Goal: Information Seeking & Learning: Learn about a topic

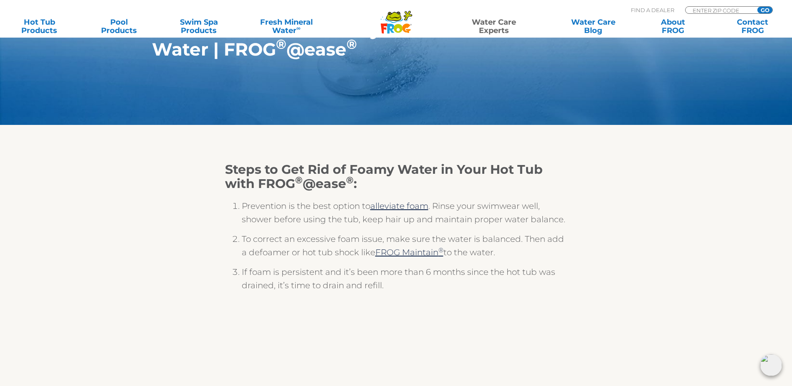
scroll to position [84, 0]
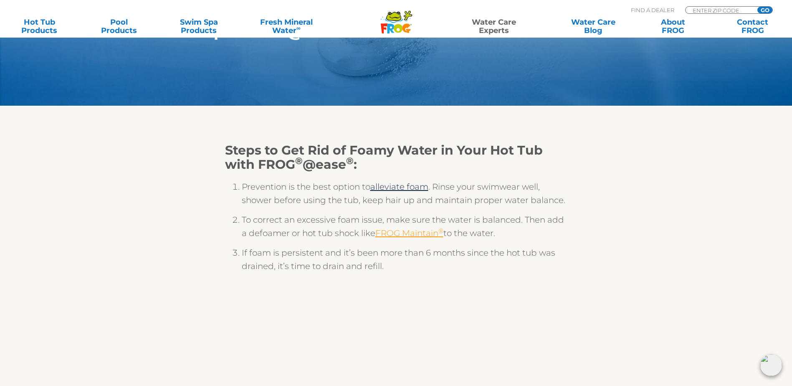
click at [415, 238] on link "FROG Maintain ®" at bounding box center [409, 233] width 68 height 10
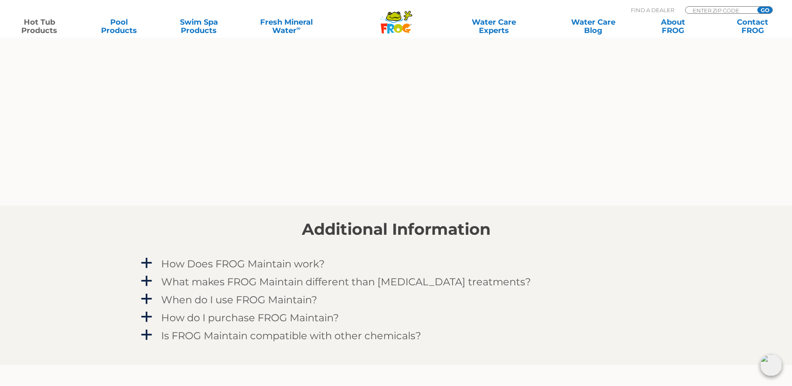
scroll to position [627, 0]
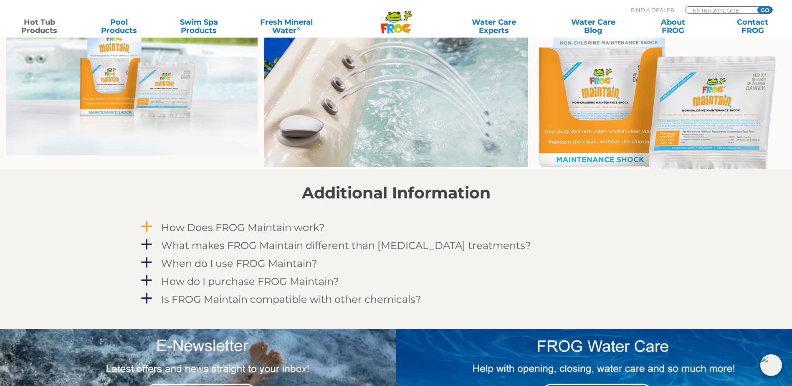
click at [147, 227] on span "a" at bounding box center [146, 227] width 13 height 13
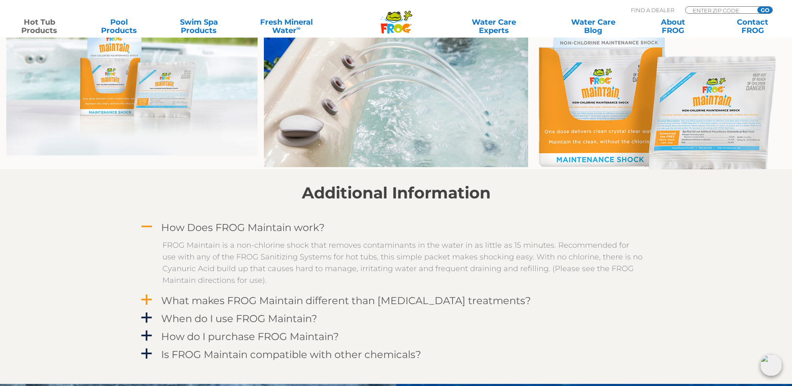
click at [142, 300] on span "a" at bounding box center [146, 300] width 13 height 13
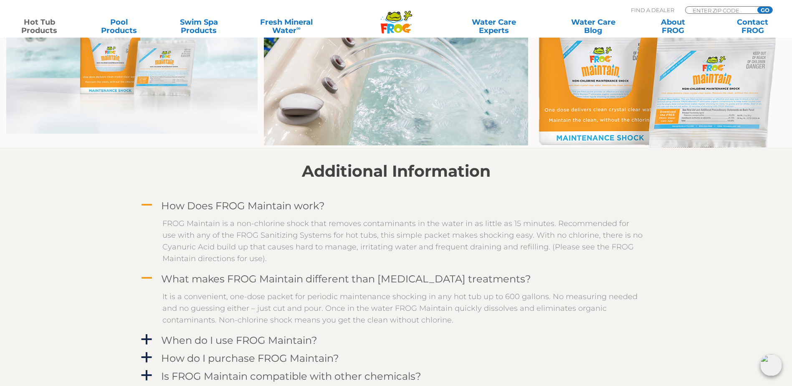
scroll to position [668, 0]
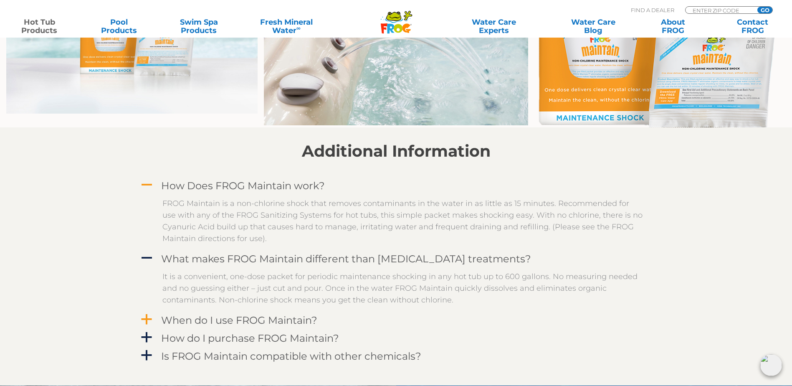
click at [145, 320] on span "a" at bounding box center [146, 319] width 13 height 13
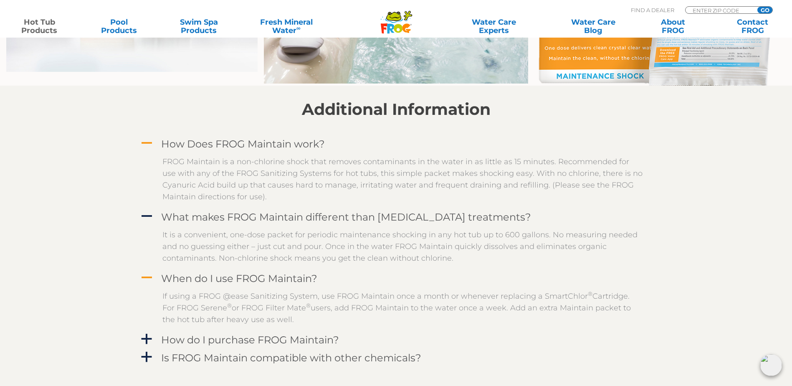
scroll to position [752, 0]
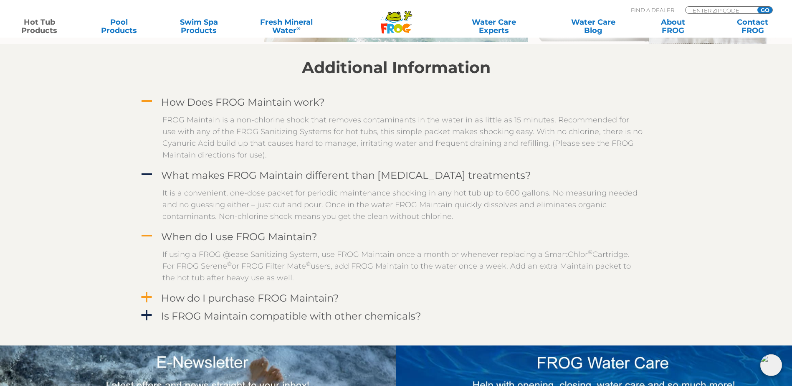
click at [147, 298] on span "a" at bounding box center [146, 297] width 13 height 13
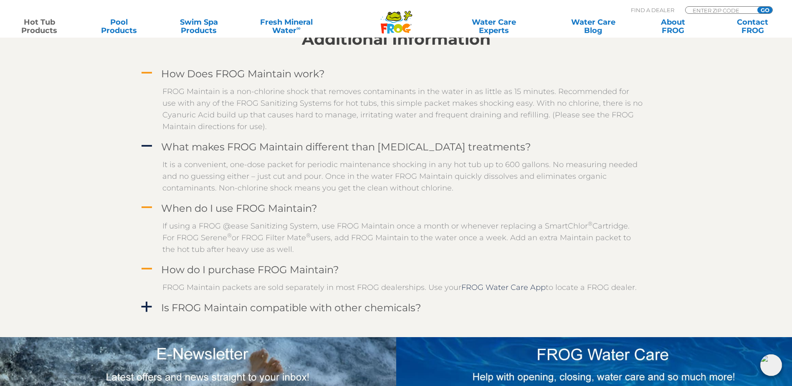
scroll to position [794, 0]
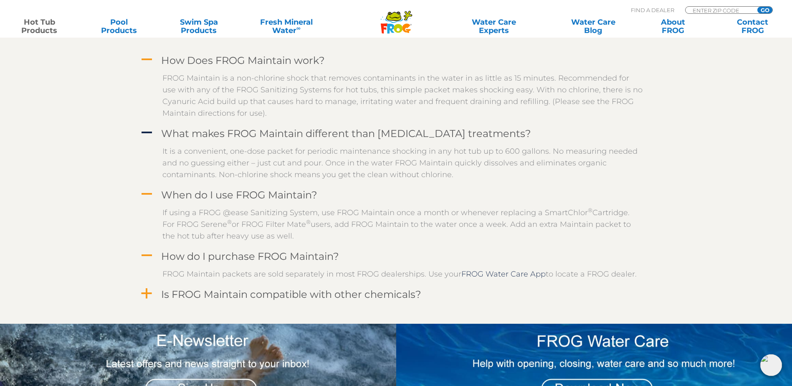
click at [147, 297] on span "a" at bounding box center [146, 293] width 13 height 13
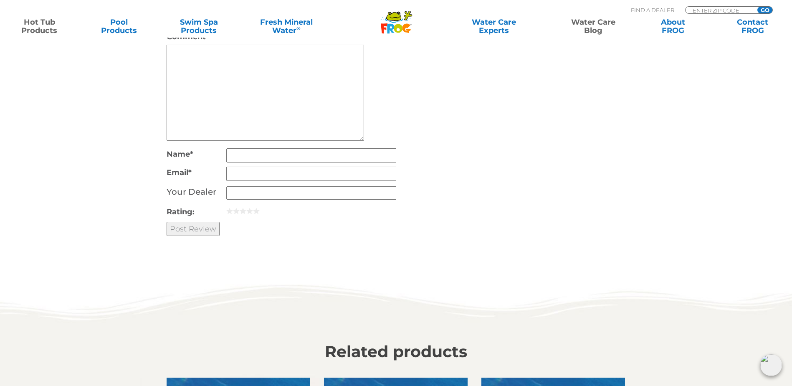
scroll to position [2255, 0]
